Goal: Task Accomplishment & Management: Complete application form

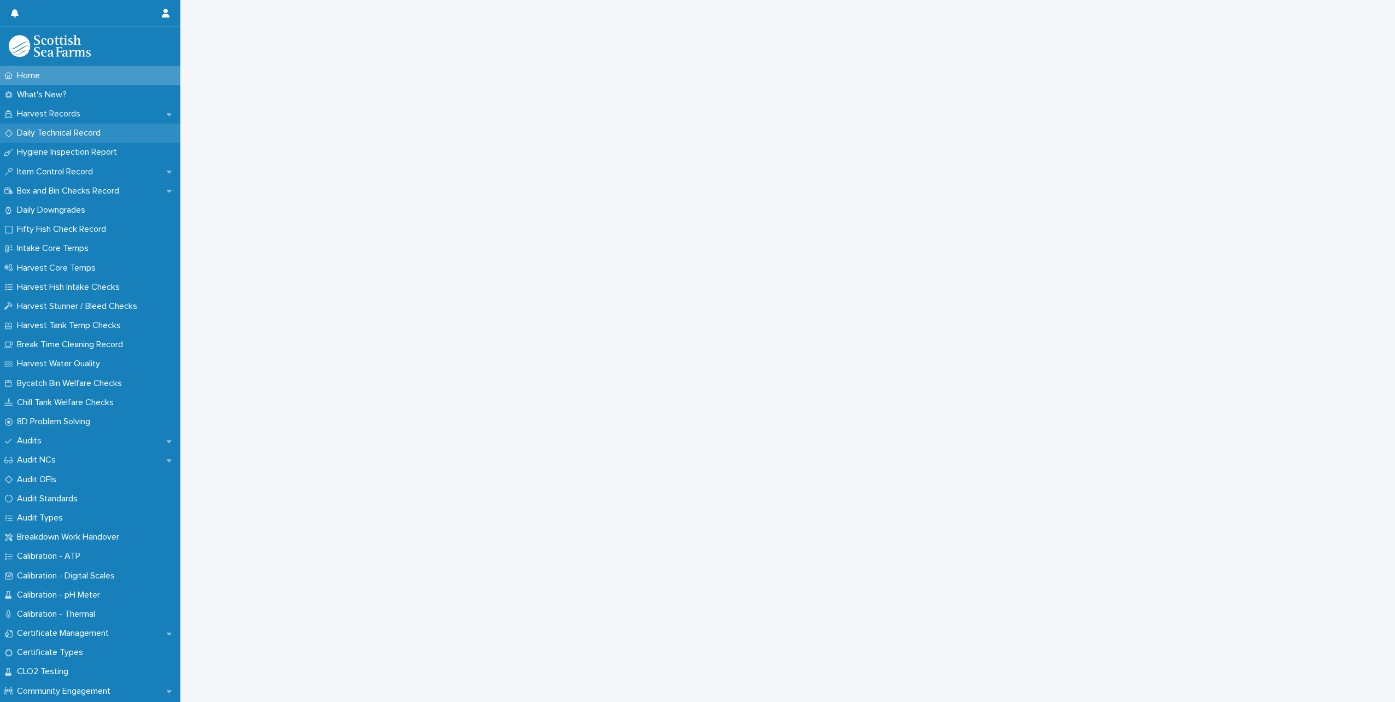
click at [98, 132] on p "Daily Technical Record" at bounding box center [61, 133] width 97 height 10
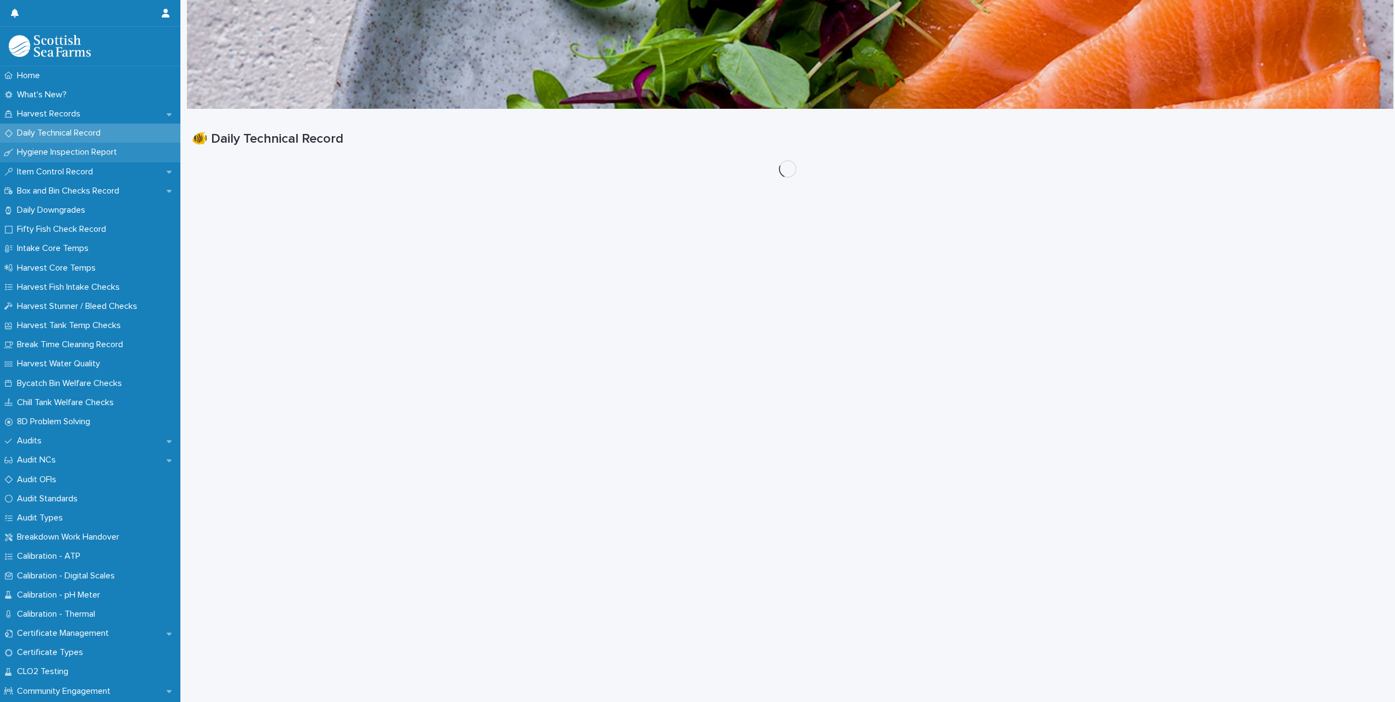
click at [95, 150] on p "Hygiene Inspection Report" at bounding box center [69, 152] width 113 height 10
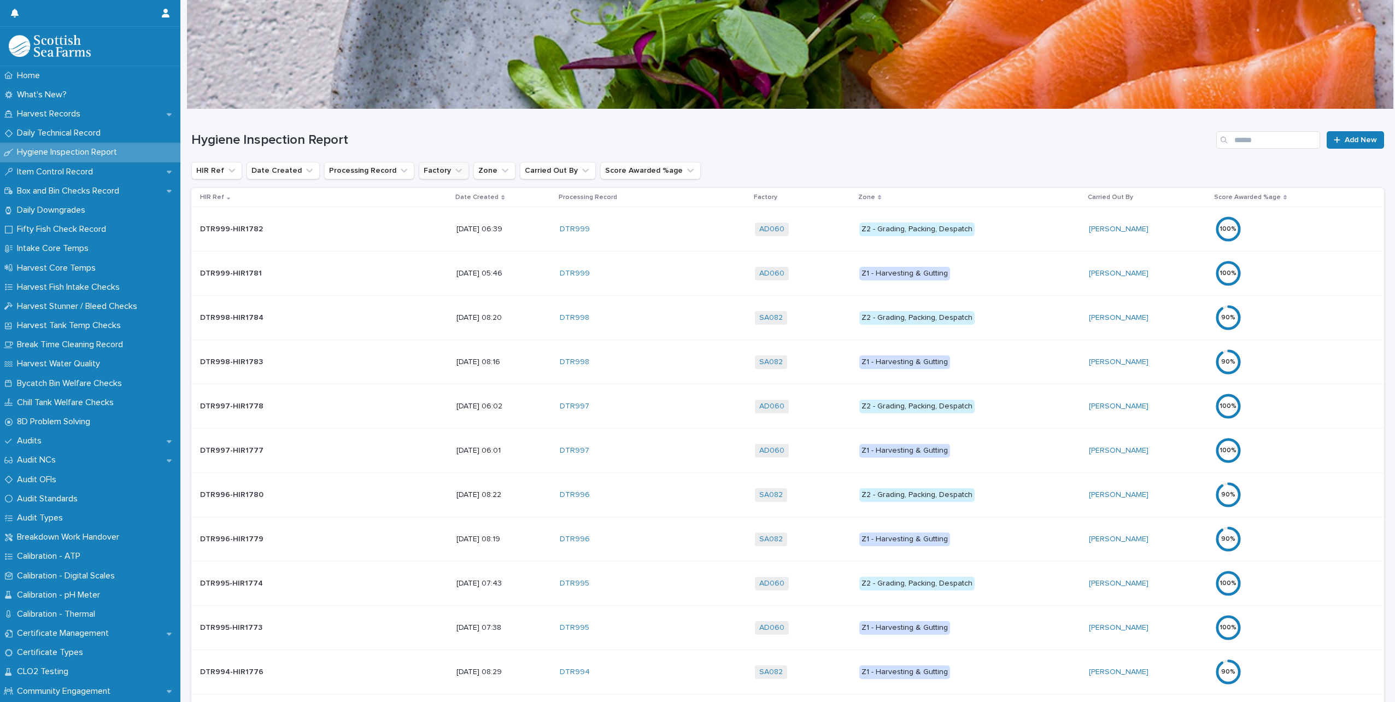
click at [432, 169] on button "Factory" at bounding box center [444, 170] width 50 height 17
click at [441, 296] on p "SA082" at bounding box center [477, 300] width 116 height 8
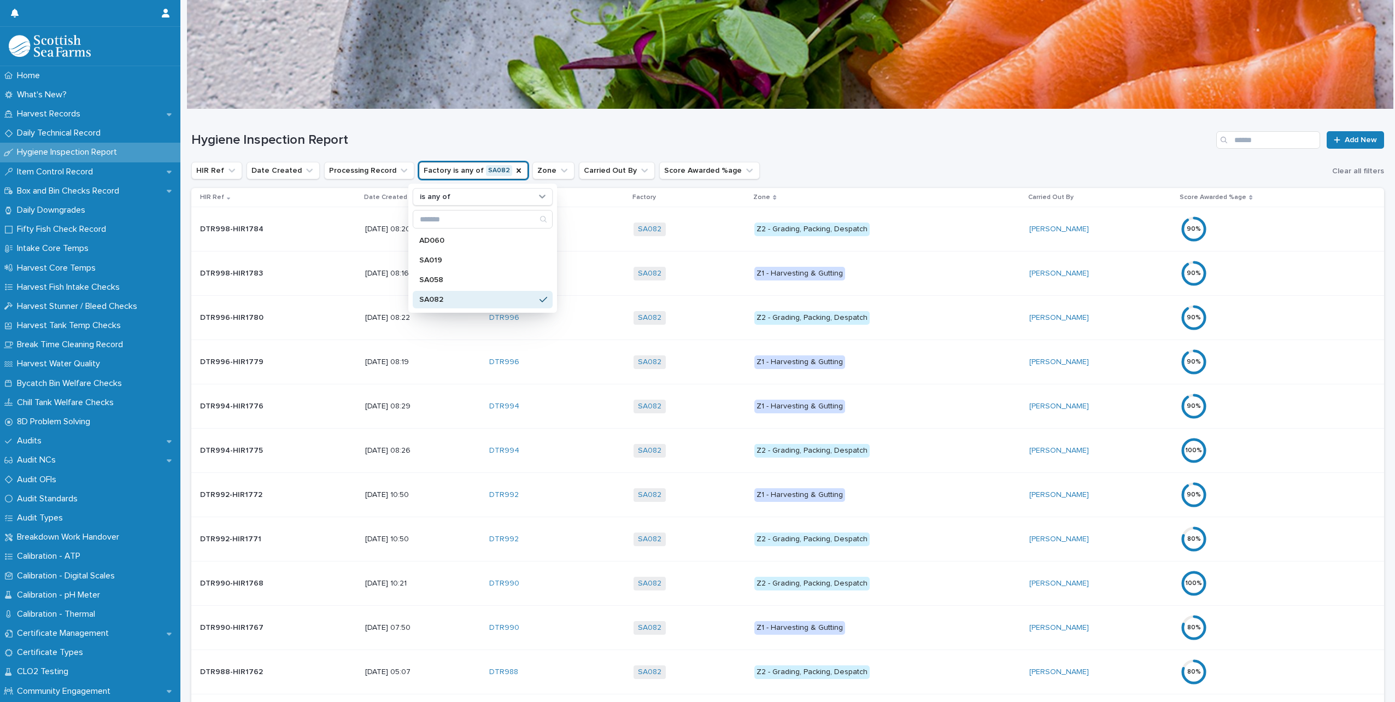
click at [526, 131] on div "Hygiene Inspection Report Add New" at bounding box center [787, 139] width 1193 height 17
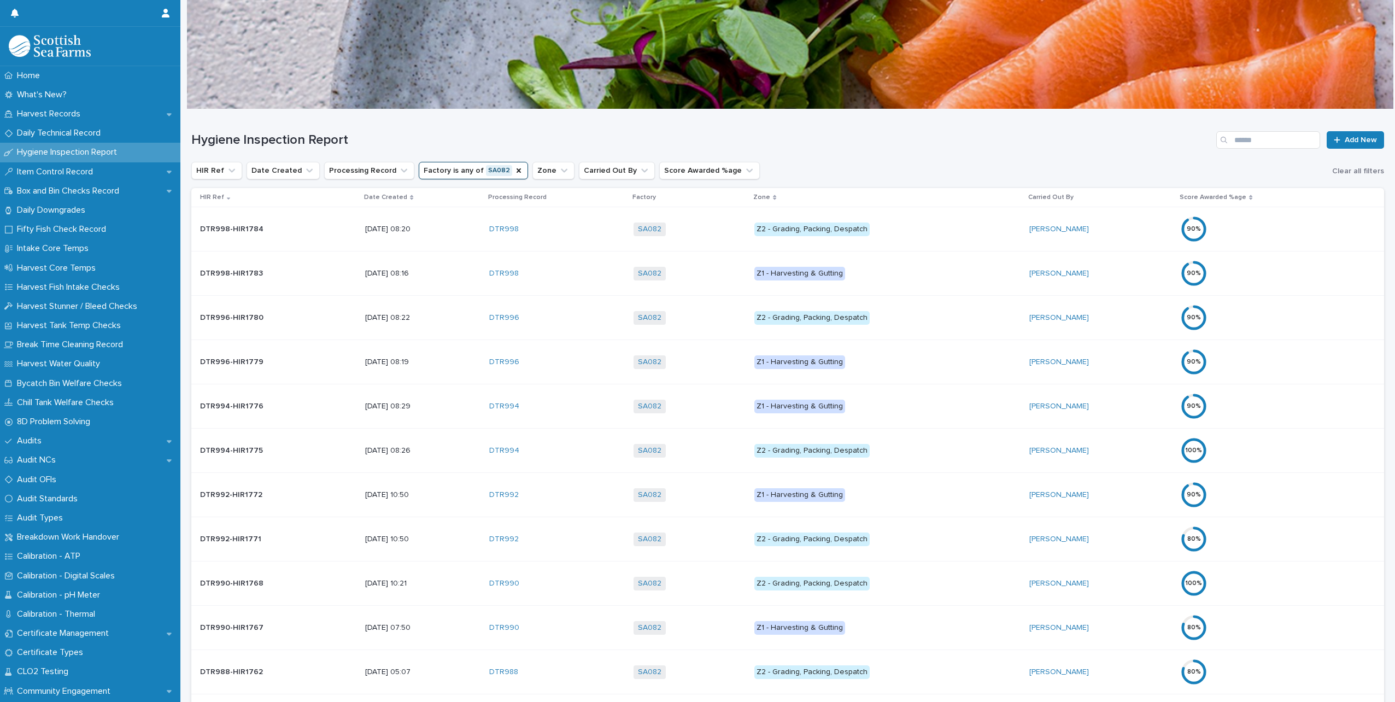
click at [385, 198] on p "Date Created" at bounding box center [385, 197] width 43 height 12
click at [385, 198] on div "Date Created" at bounding box center [423, 197] width 118 height 12
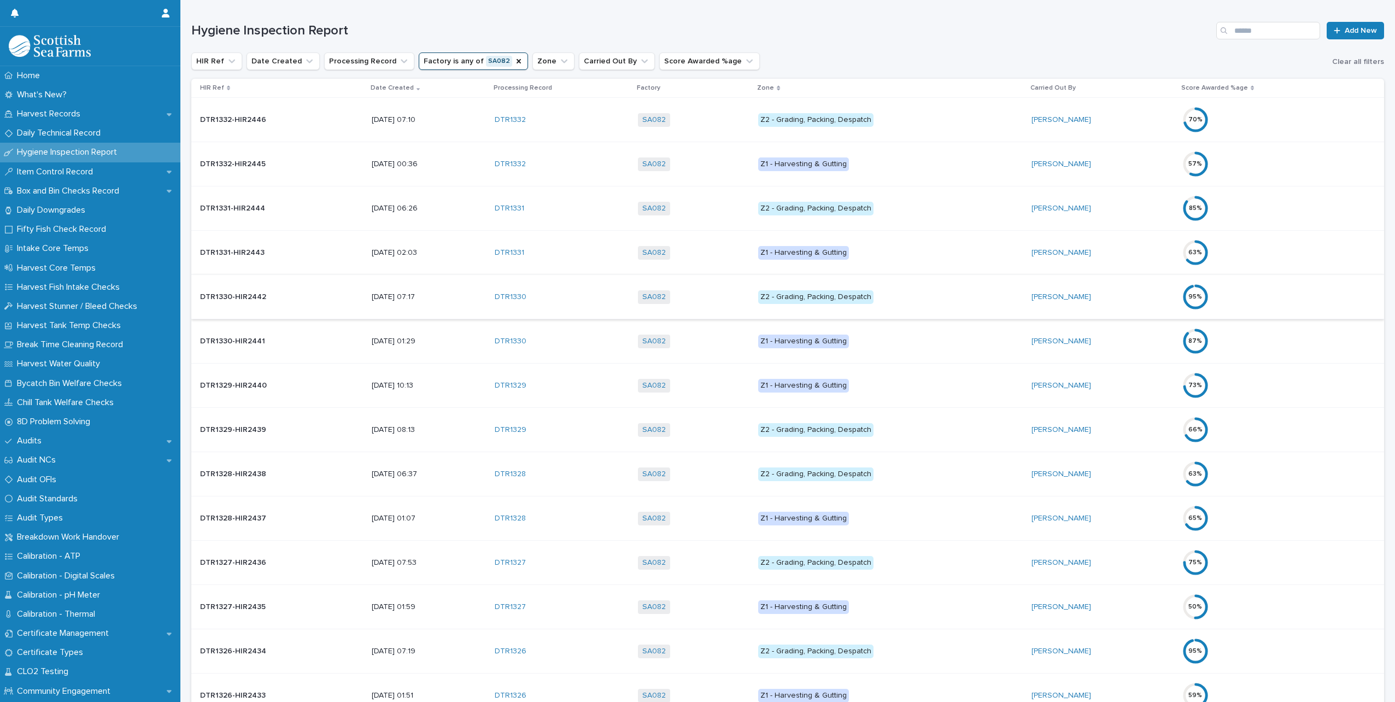
scroll to position [164, 0]
